Goal: Task Accomplishment & Management: Manage account settings

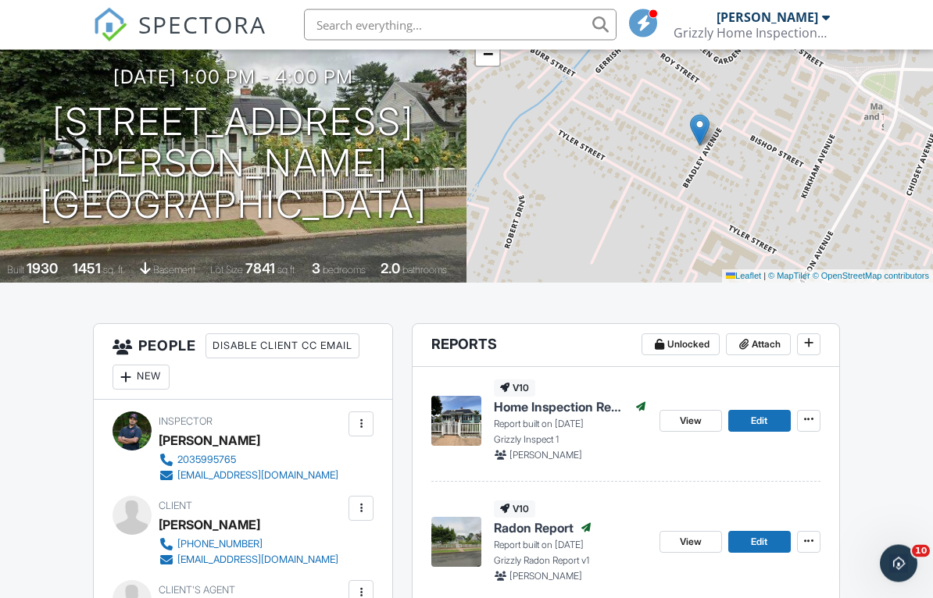
scroll to position [166, 0]
click at [409, 223] on h1 "30 Bradley Ave East Haven, CT 06512" at bounding box center [233, 163] width 416 height 123
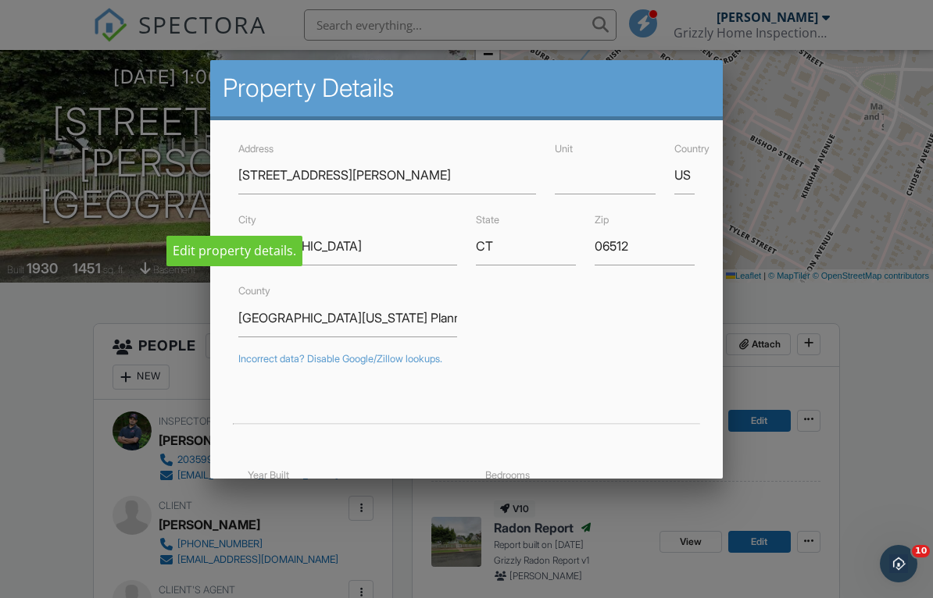
click at [61, 502] on div at bounding box center [466, 296] width 933 height 748
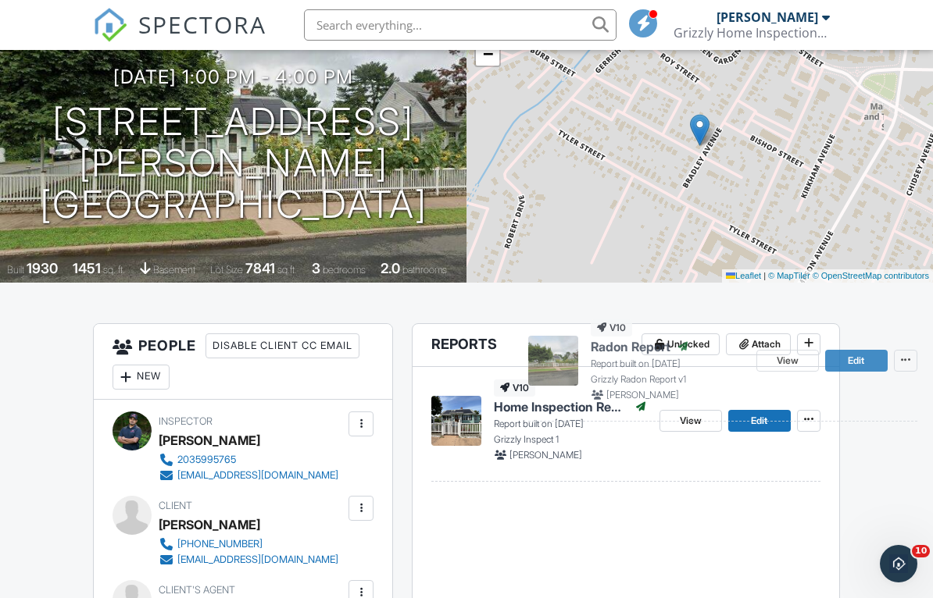
scroll to position [306, 0]
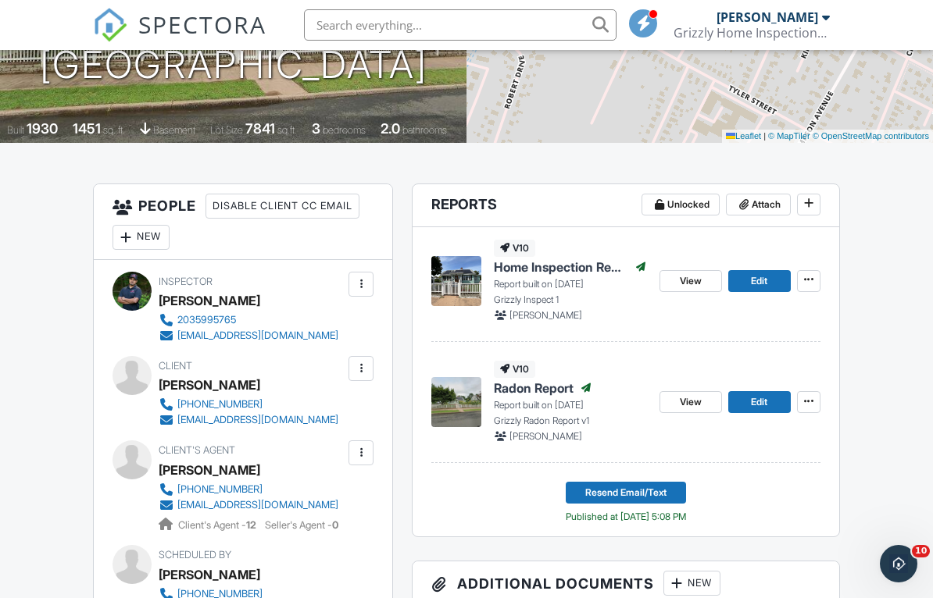
click at [762, 202] on span "Attach" at bounding box center [766, 205] width 29 height 16
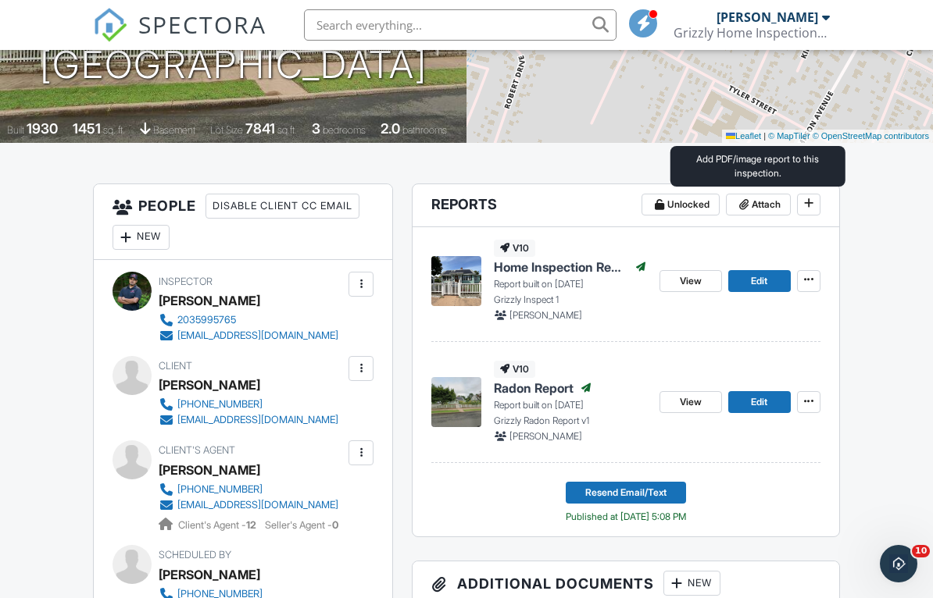
click at [760, 204] on span "Attach" at bounding box center [766, 205] width 29 height 16
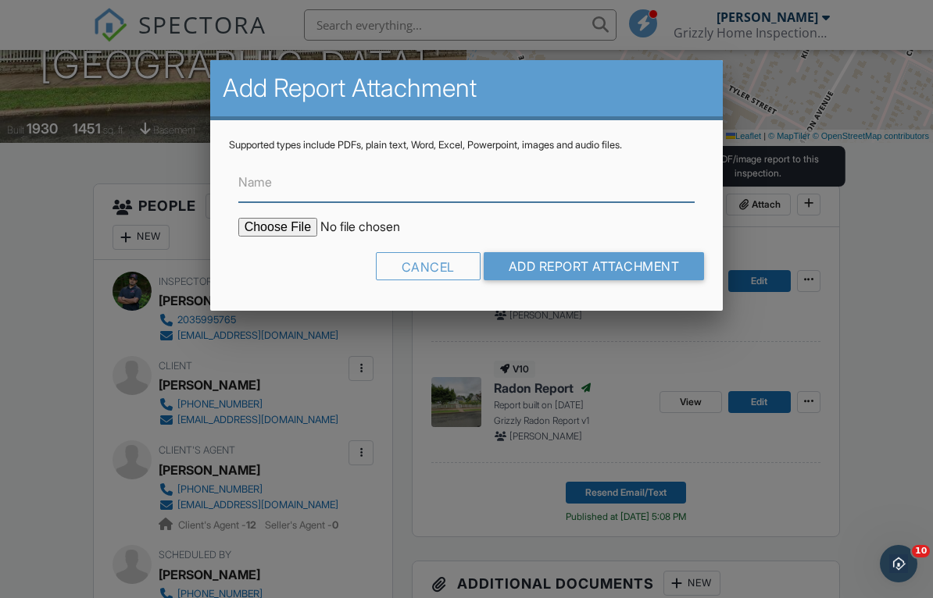
click at [636, 180] on input "Name" at bounding box center [466, 183] width 457 height 38
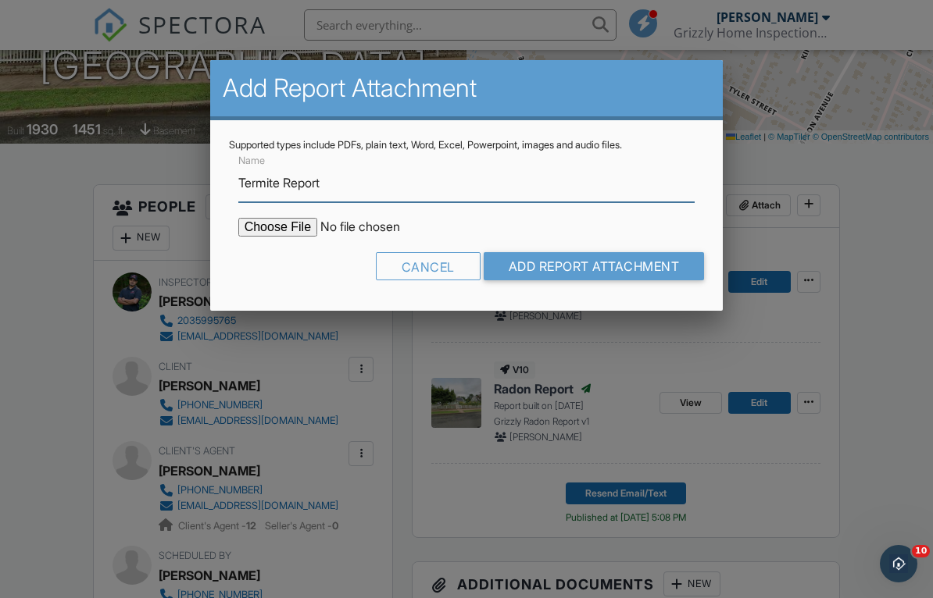
type input "Termite Report"
click at [279, 227] on input "file" at bounding box center [371, 227] width 266 height 19
type input "C:\fakepath\30 Bradley Ave East Haven CT Termite Rep.pdf"
click at [530, 275] on input "Add Report Attachment" at bounding box center [594, 266] width 221 height 28
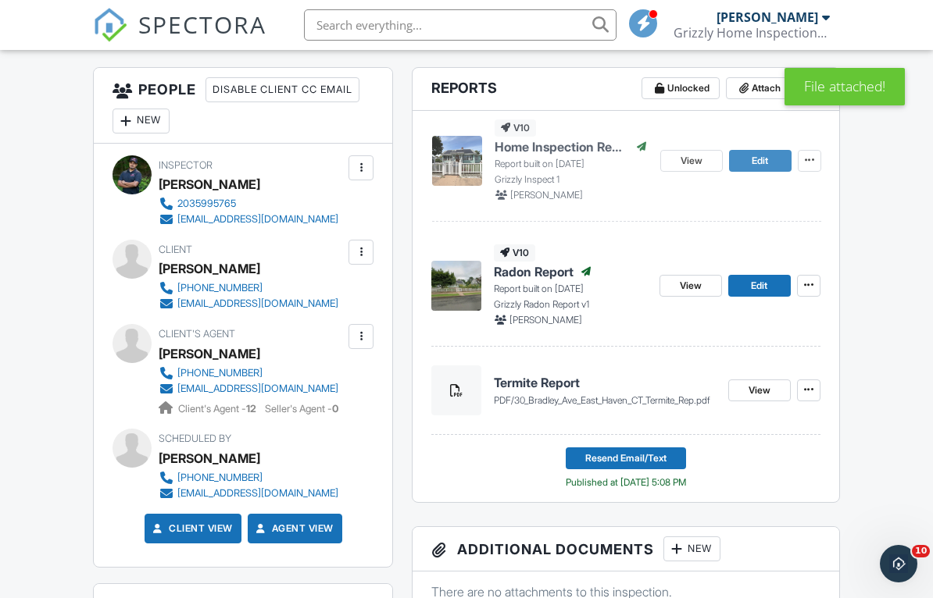
scroll to position [423, 0]
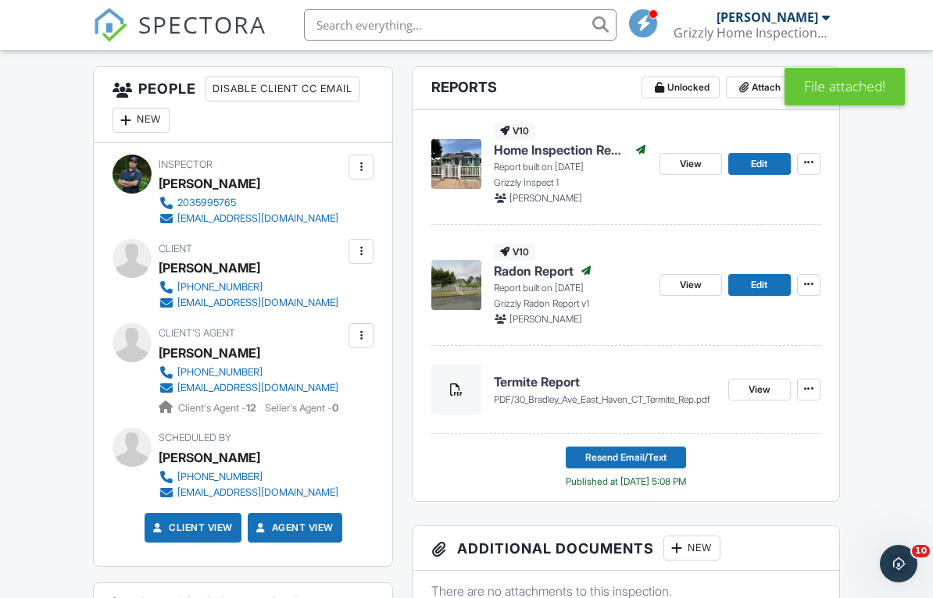
click at [811, 166] on icon at bounding box center [808, 162] width 9 height 11
click at [758, 156] on span "Edit" at bounding box center [759, 164] width 16 height 16
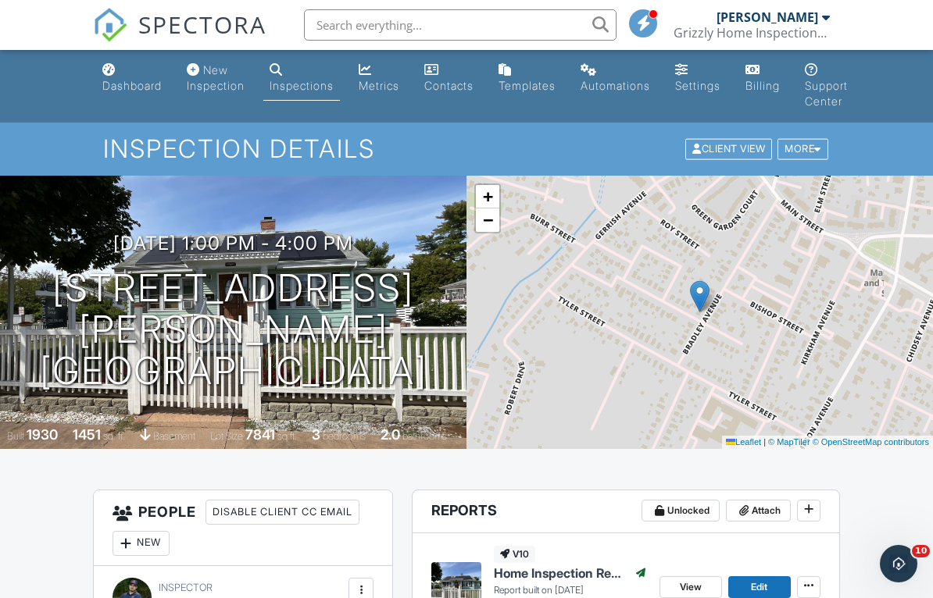
click at [494, 30] on input "text" at bounding box center [460, 24] width 313 height 31
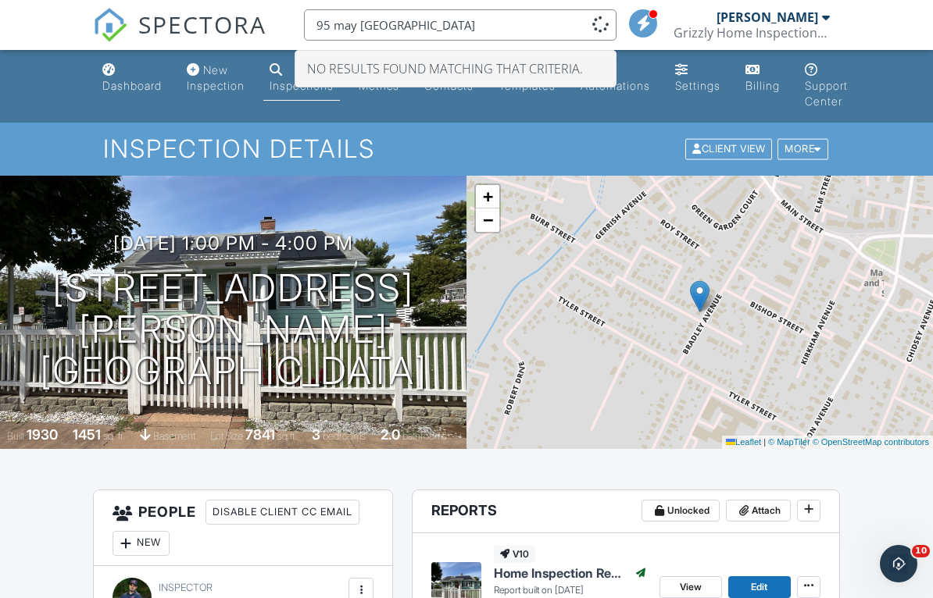
click at [506, 27] on input "95 may [GEOGRAPHIC_DATA]" at bounding box center [460, 24] width 313 height 31
type input "95 may [GEOGRAPHIC_DATA]"
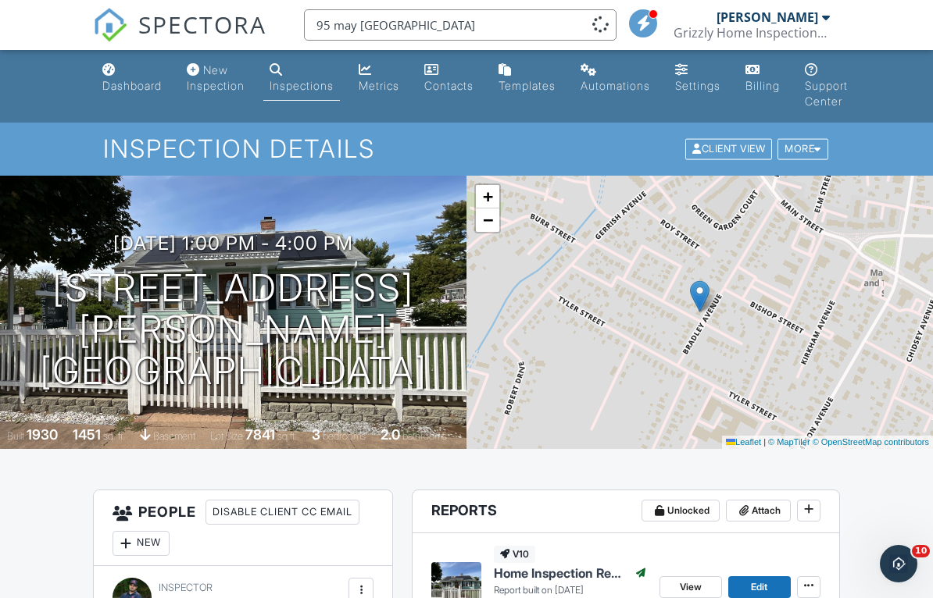
click at [530, 23] on input "95 may [GEOGRAPHIC_DATA]" at bounding box center [460, 24] width 313 height 31
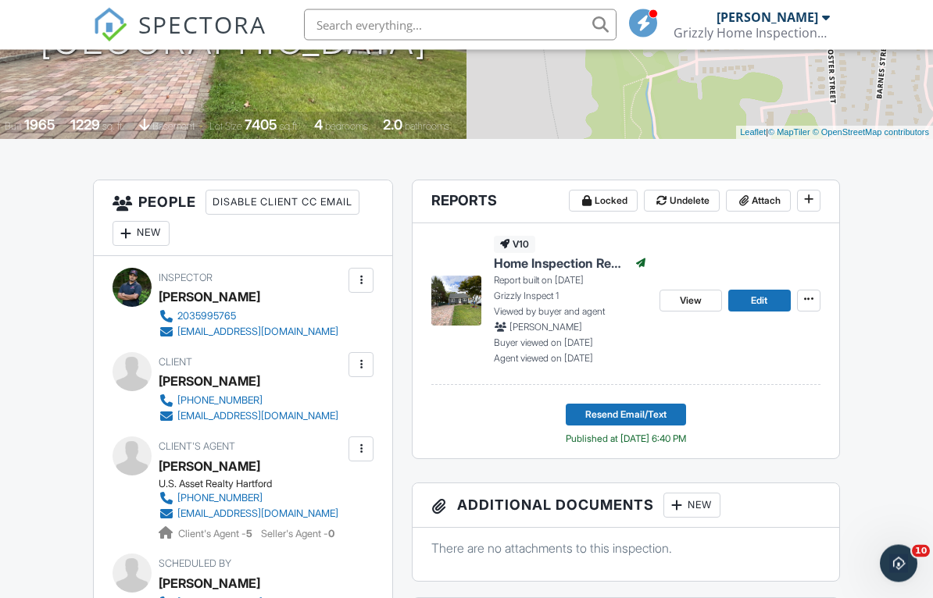
scroll to position [322, 0]
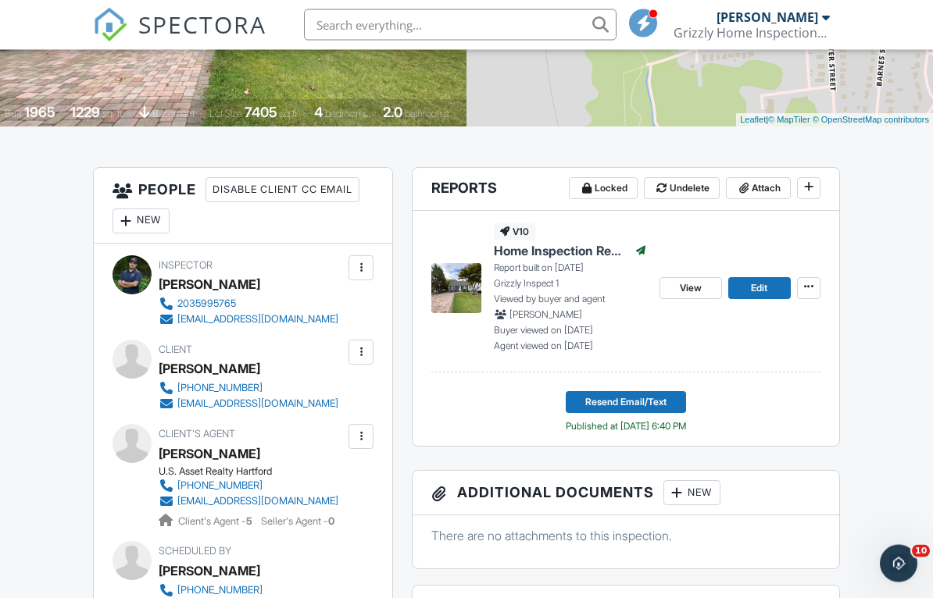
click at [700, 287] on span "View" at bounding box center [691, 289] width 22 height 16
click at [701, 281] on span "View" at bounding box center [691, 289] width 22 height 16
